Goal: Task Accomplishment & Management: Manage account settings

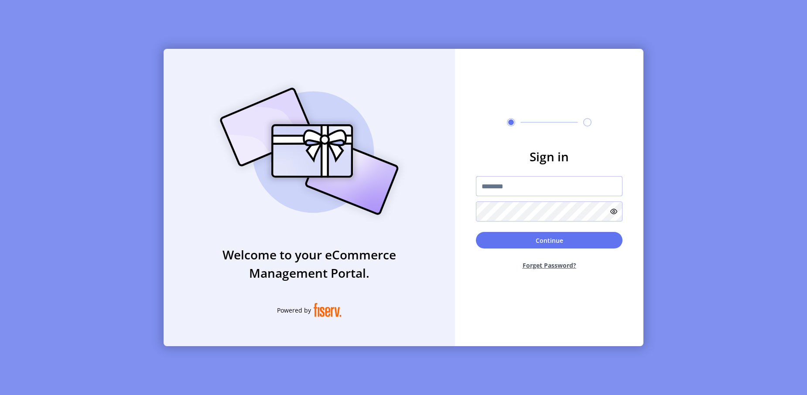
click at [508, 184] on input "text" at bounding box center [549, 186] width 147 height 20
paste input "**********"
type input "**********"
click at [497, 243] on button "Continue" at bounding box center [549, 240] width 147 height 17
